Goal: Transaction & Acquisition: Purchase product/service

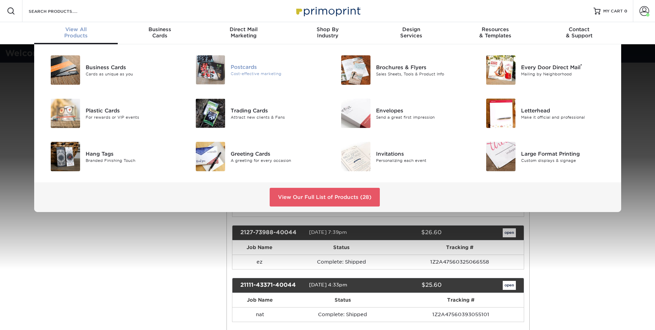
click at [221, 67] on img at bounding box center [210, 69] width 29 height 29
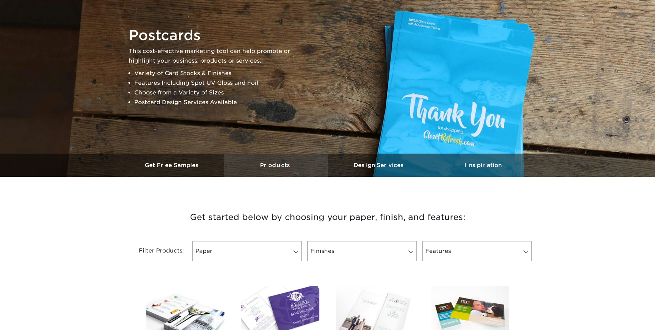
scroll to position [69, 0]
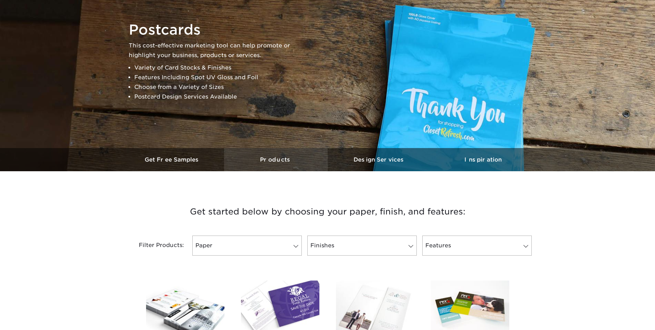
click at [276, 159] on h3 "Products" at bounding box center [276, 159] width 104 height 7
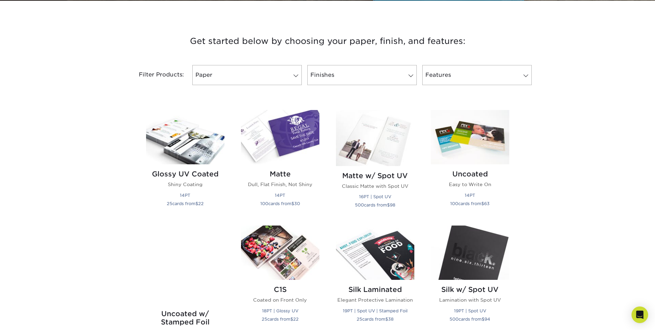
scroll to position [240, 0]
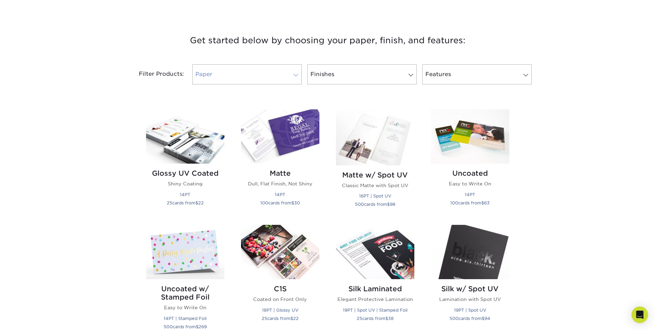
click at [237, 72] on link "Paper" at bounding box center [247, 74] width 110 height 20
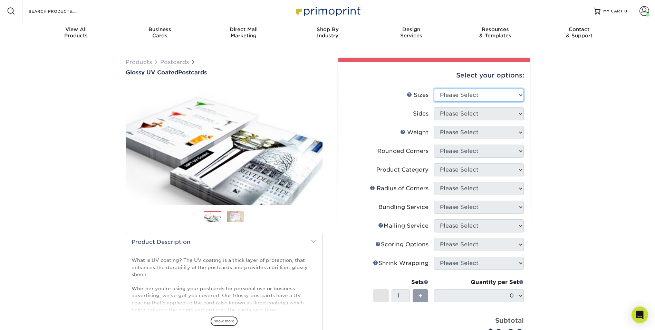
click at [481, 94] on select "Please Select 1.5" x 7" 2" x 4" 2" x 6" 2" x 7" 2" x 8" 2.12" x 5.5" 2.12" x 5.…" at bounding box center [479, 94] width 90 height 13
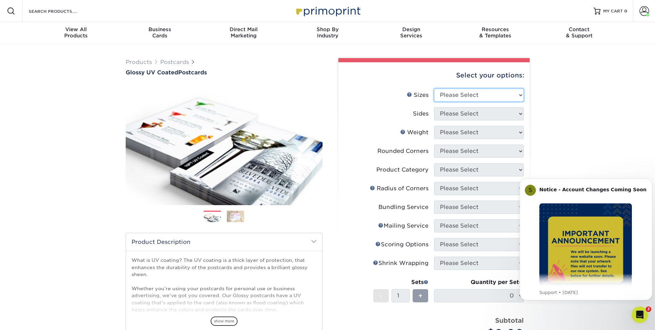
select select "5.00x7.00"
click at [434, 88] on select "Please Select 1.5" x 7" 2" x 4" 2" x 6" 2" x 7" 2" x 8" 2.12" x 5.5" 2.12" x 5.…" at bounding box center [479, 94] width 90 height 13
click at [482, 112] on select "Please Select Print Both Sides Print Front Only" at bounding box center [479, 113] width 90 height 13
select select "32d3c223-f82c-492b-b915-ba065a00862f"
click at [434, 107] on select "Please Select Print Both Sides Print Front Only" at bounding box center [479, 113] width 90 height 13
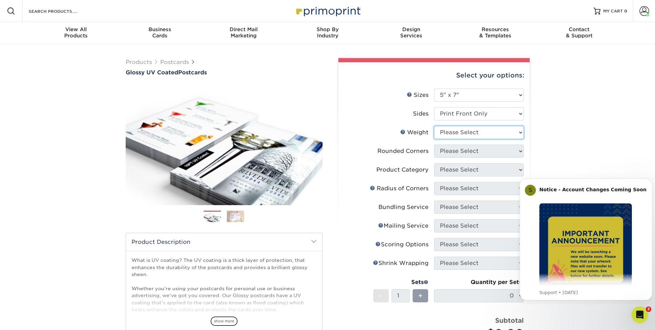
click at [490, 134] on select "Please Select 16PT 14PT 18PT C1S" at bounding box center [479, 132] width 90 height 13
select select "14PT"
click at [434, 126] on select "Please Select 16PT 14PT 18PT C1S" at bounding box center [479, 132] width 90 height 13
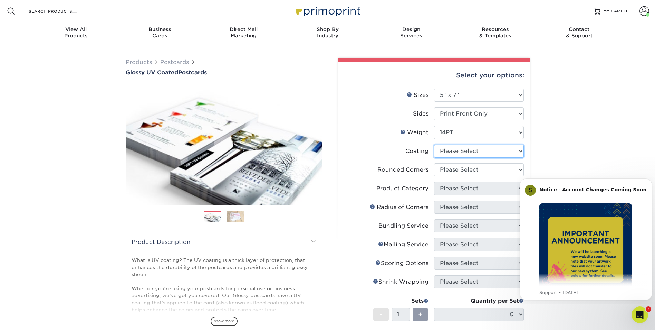
click at [459, 150] on select at bounding box center [479, 150] width 90 height 13
select select "1e8116af-acfc-44b1-83dc-8181aa338834"
click at [434, 144] on select at bounding box center [479, 150] width 90 height 13
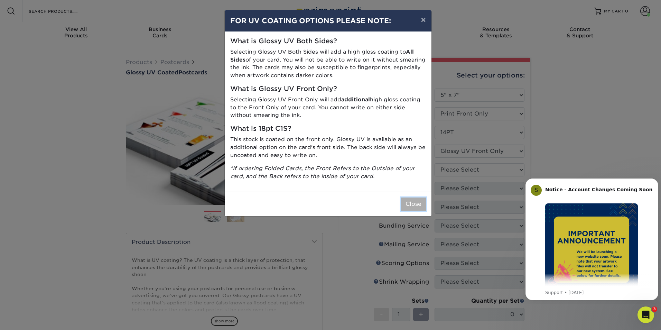
click at [409, 203] on button "Close" at bounding box center [413, 203] width 25 height 13
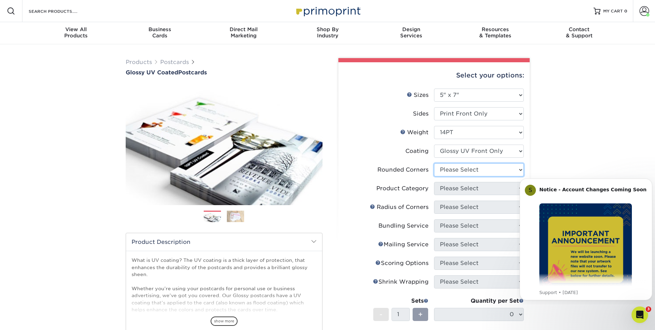
click at [464, 171] on select "Please Select Yes - Round 4 Corners No" at bounding box center [479, 169] width 90 height 13
select select "0"
click at [434, 163] on select "Please Select Yes - Round 4 Corners No" at bounding box center [479, 169] width 90 height 13
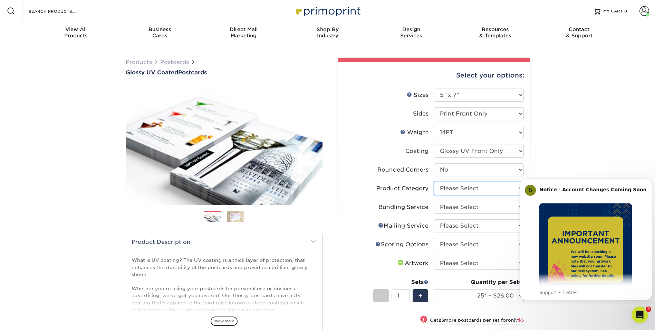
click at [450, 189] on select "Please Select Postcards" at bounding box center [479, 188] width 90 height 13
select select "9b7272e0-d6c8-4c3c-8e97-d3a1bcdab858"
click at [434, 182] on select "Please Select Postcards" at bounding box center [479, 188] width 90 height 13
click at [454, 210] on select "Please Select No Bundling Services Yes, Bundles of 50 (+2 Days) Yes, Bundles of…" at bounding box center [479, 206] width 90 height 13
select select "58689abb-25c0-461c-a4c3-a80b627d6649"
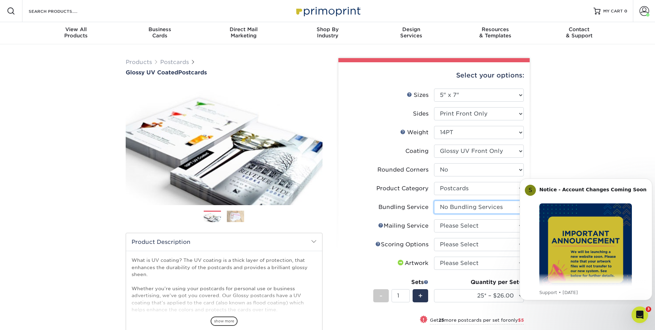
click at [434, 200] on select "Please Select No Bundling Services Yes, Bundles of 50 (+2 Days) Yes, Bundles of…" at bounding box center [479, 206] width 90 height 13
click at [448, 227] on select "Please Select No Direct Mailing Service No, I will mail/stamp/imprint Direct Ma…" at bounding box center [479, 225] width 90 height 13
select select "3e5e9bdd-d78a-4c28-a41d-fe1407925ca6"
click at [434, 219] on select "Please Select No Direct Mailing Service No, I will mail/stamp/imprint Direct Ma…" at bounding box center [479, 225] width 90 height 13
click at [450, 243] on select "Please Select No Scoring One Score Score in Half Two Scores" at bounding box center [479, 244] width 90 height 13
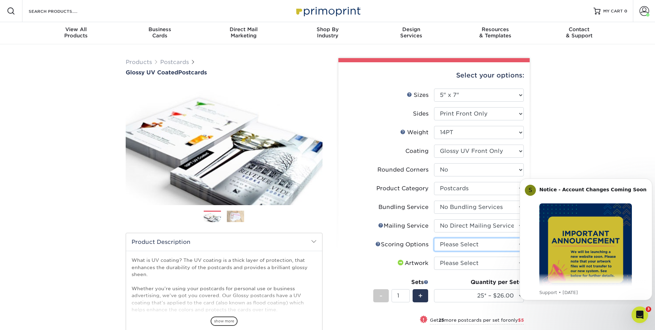
select select "16ebe401-5398-422d-8cb0-f3adbb82deb5"
click at [434, 238] on select "Please Select No Scoring One Score Score in Half Two Scores" at bounding box center [479, 244] width 90 height 13
click at [444, 261] on select "Please Select I will upload files I need a design - $150" at bounding box center [479, 262] width 90 height 13
select select "upload"
click at [434, 256] on select "Please Select I will upload files I need a design - $150" at bounding box center [479, 262] width 90 height 13
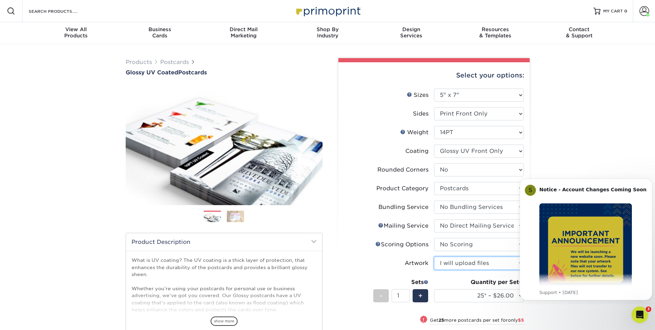
scroll to position [35, 0]
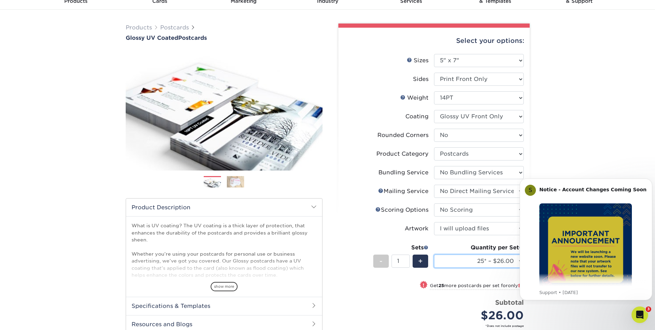
click at [463, 261] on select "25* – $26.00 50* – $31.00 75* – $37.00 100* – $74.00 250* – $119.00 500 – $153.…" at bounding box center [479, 260] width 90 height 13
select select "100* – $74.00"
click at [434, 254] on select "25* – $26.00 50* – $31.00 75* – $37.00 100* – $74.00 250* – $119.00 500 – $153.…" at bounding box center [479, 260] width 90 height 13
